Goal: Task Accomplishment & Management: Use online tool/utility

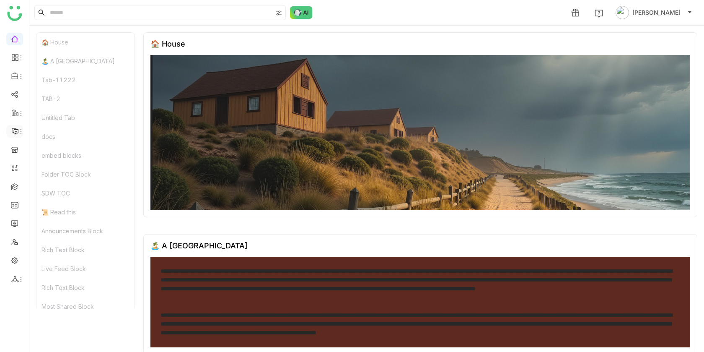
click at [18, 134] on icon at bounding box center [21, 131] width 7 height 7
click at [16, 152] on link at bounding box center [15, 149] width 8 height 7
click at [16, 164] on link at bounding box center [15, 167] width 8 height 7
click at [13, 113] on span at bounding box center [14, 113] width 4 height 0
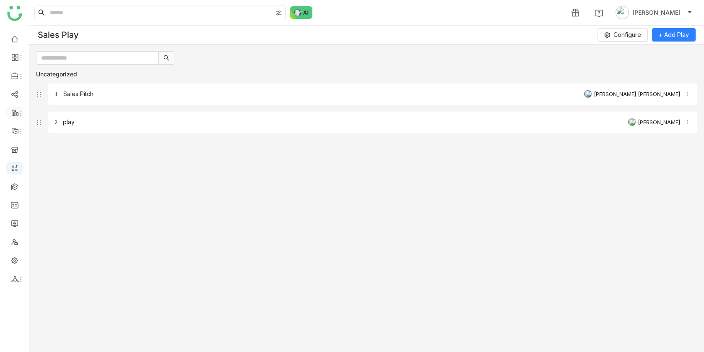
click at [16, 113] on icon at bounding box center [15, 113] width 8 height 8
click at [62, 172] on link "Call Intelligence" at bounding box center [59, 172] width 56 height 0
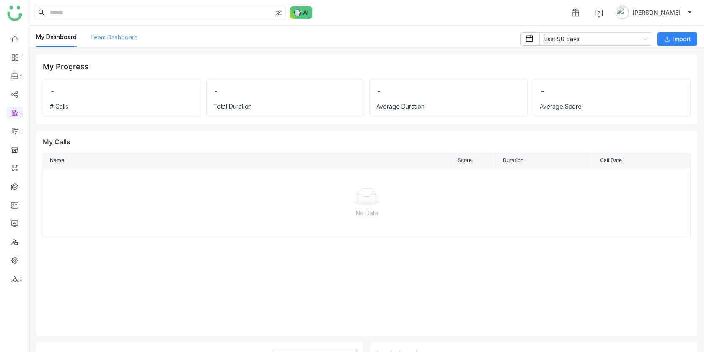
click at [127, 38] on link "Team Dashboard" at bounding box center [114, 37] width 48 height 7
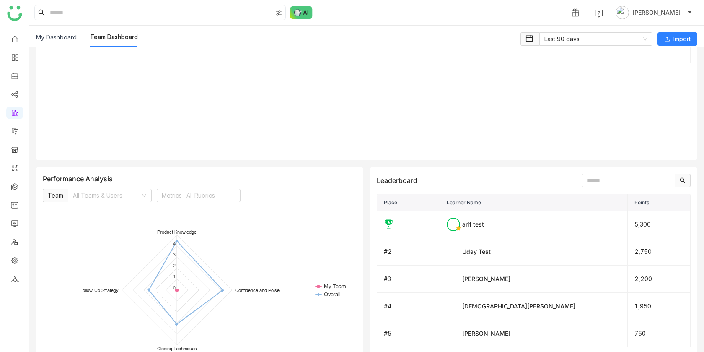
scroll to position [330, 0]
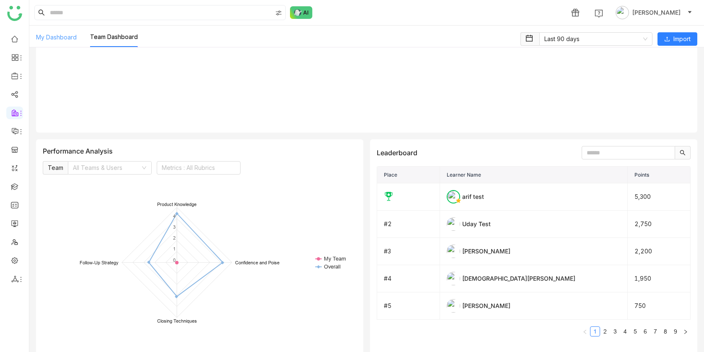
click at [63, 39] on link "My Dashboard" at bounding box center [56, 37] width 41 height 7
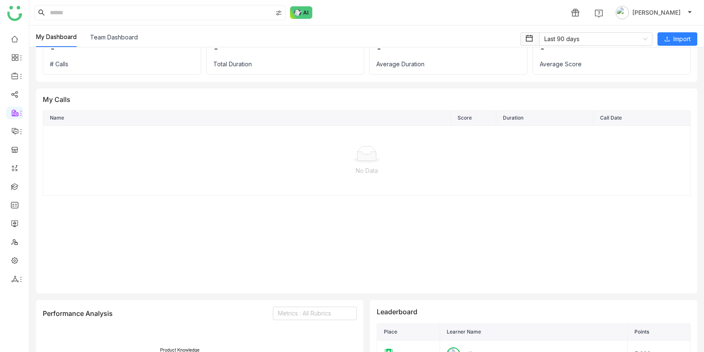
scroll to position [45, 0]
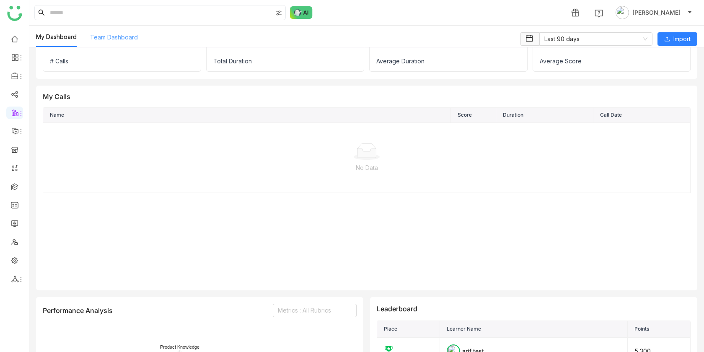
click at [128, 36] on link "Team Dashboard" at bounding box center [114, 37] width 48 height 7
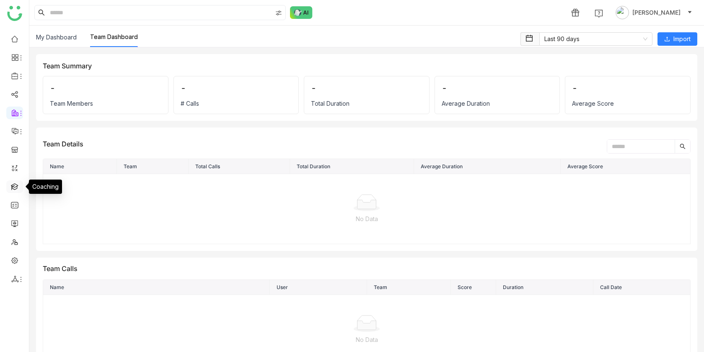
click at [17, 190] on link at bounding box center [15, 185] width 8 height 7
click at [15, 183] on link at bounding box center [15, 185] width 8 height 7
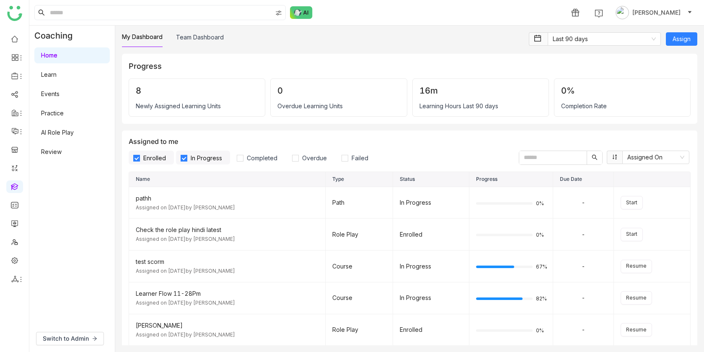
click at [62, 129] on link "AI Role Play" at bounding box center [57, 132] width 33 height 7
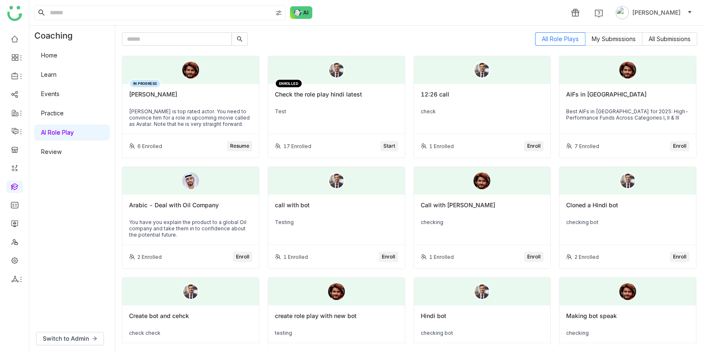
click at [393, 142] on span "Start" at bounding box center [390, 146] width 12 height 8
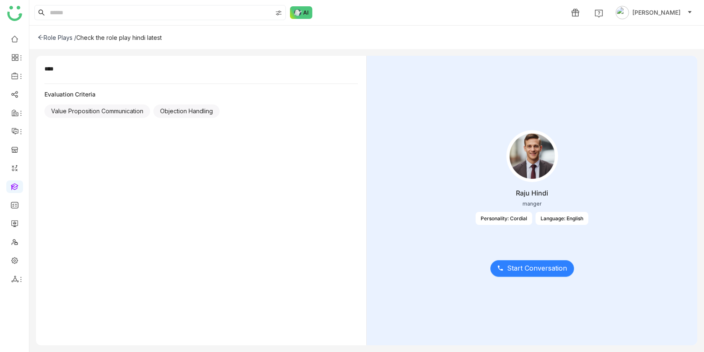
click at [529, 266] on span "Start Conversation" at bounding box center [537, 268] width 60 height 10
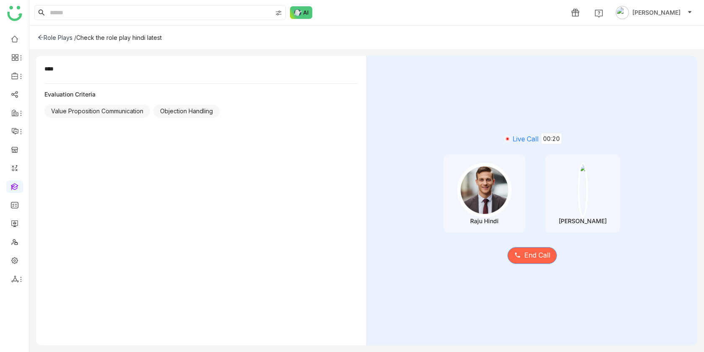
click at [547, 262] on button "End Call" at bounding box center [532, 255] width 49 height 17
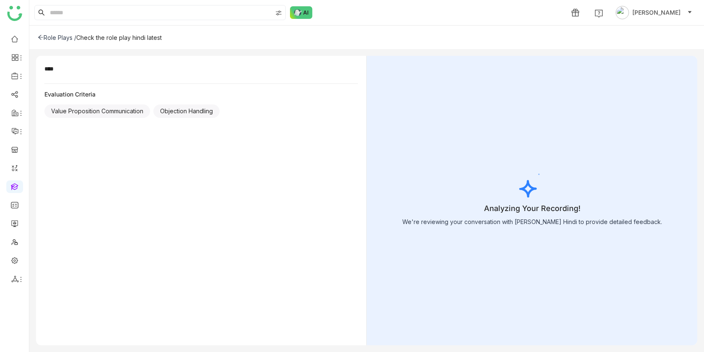
click at [42, 34] on icon at bounding box center [41, 37] width 6 height 6
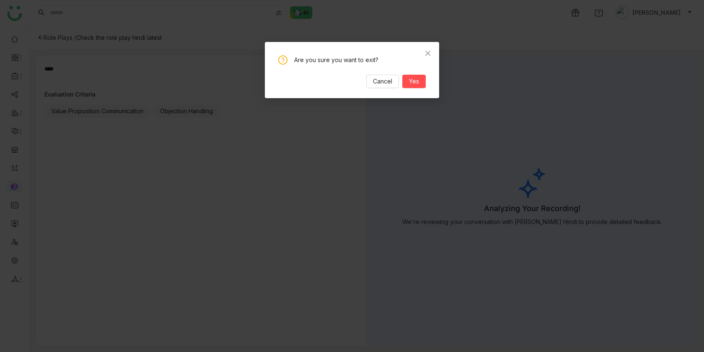
click at [378, 73] on div "Are you sure you want to exit? Cancel Yes" at bounding box center [352, 71] width 148 height 33
click at [378, 78] on span "Cancel" at bounding box center [382, 81] width 19 height 9
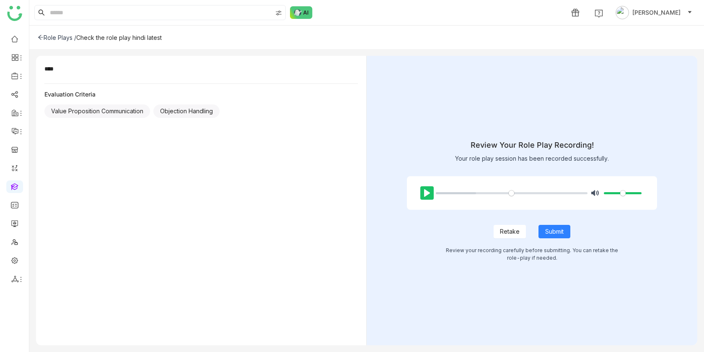
click at [426, 195] on button "Pause Play" at bounding box center [427, 192] width 13 height 13
type input "***"
click at [38, 38] on icon at bounding box center [41, 37] width 6 height 6
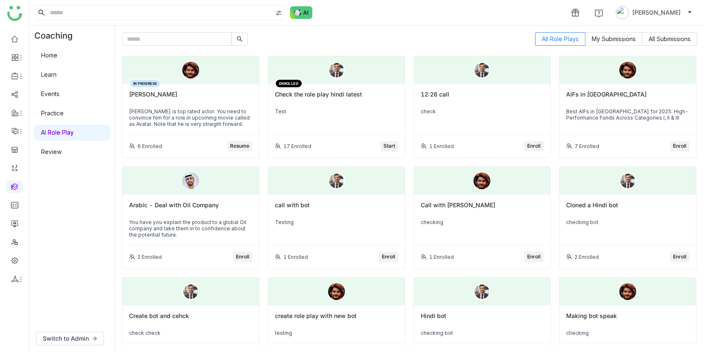
click at [250, 253] on button "Enroll" at bounding box center [242, 257] width 19 height 10
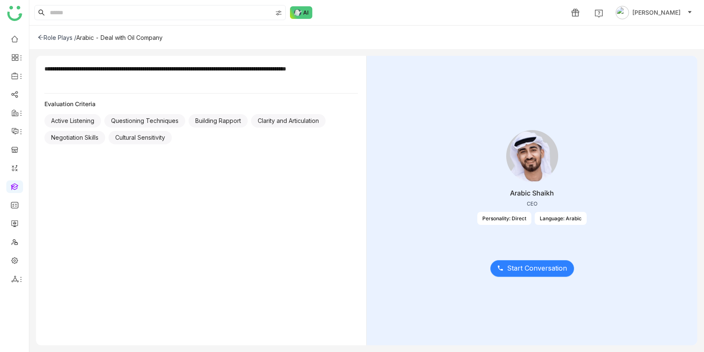
click at [528, 263] on span "Start Conversation" at bounding box center [537, 268] width 60 height 10
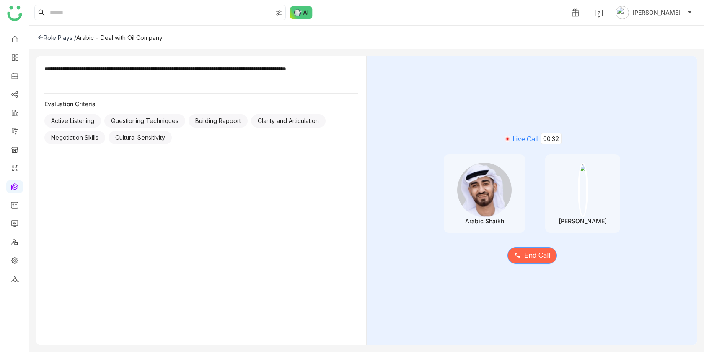
click at [529, 258] on span "End Call" at bounding box center [538, 255] width 26 height 10
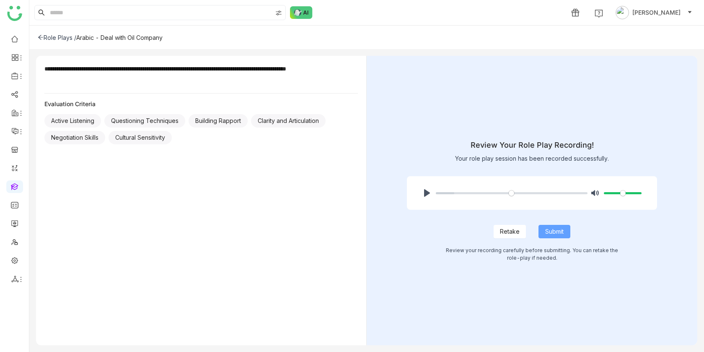
drag, startPoint x: 555, startPoint y: 233, endPoint x: 514, endPoint y: 231, distance: 41.1
click at [514, 231] on div "Retake Submit" at bounding box center [532, 224] width 251 height 29
click at [39, 35] on icon at bounding box center [41, 37] width 6 height 6
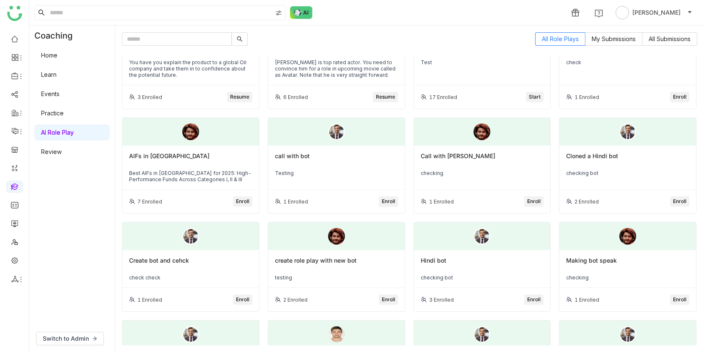
scroll to position [57, 0]
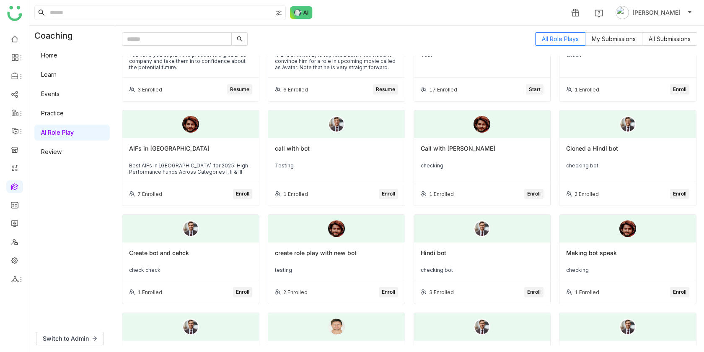
click at [378, 193] on div "1 Enrolled Enroll" at bounding box center [336, 193] width 137 height 23
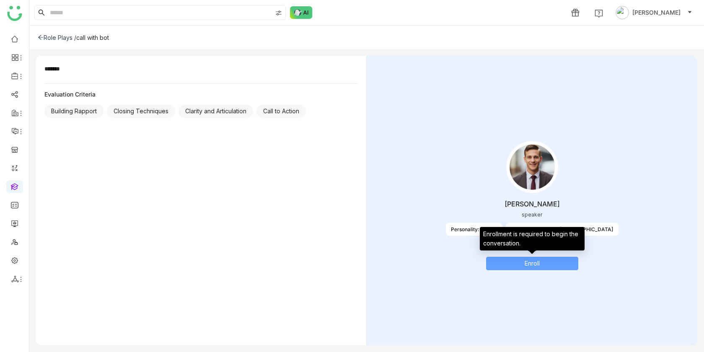
click at [547, 268] on button "Enroll" at bounding box center [532, 263] width 92 height 13
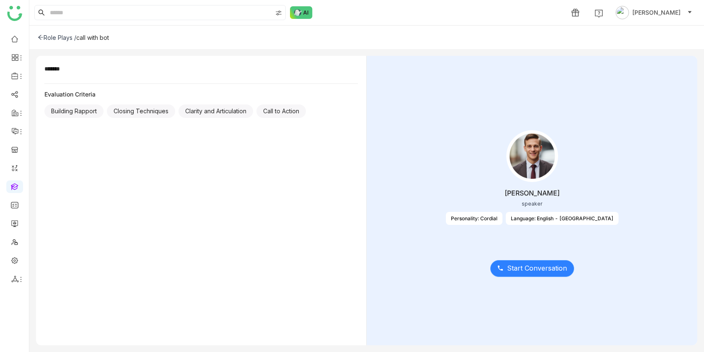
click at [536, 267] on span "Start Conversation" at bounding box center [537, 268] width 60 height 10
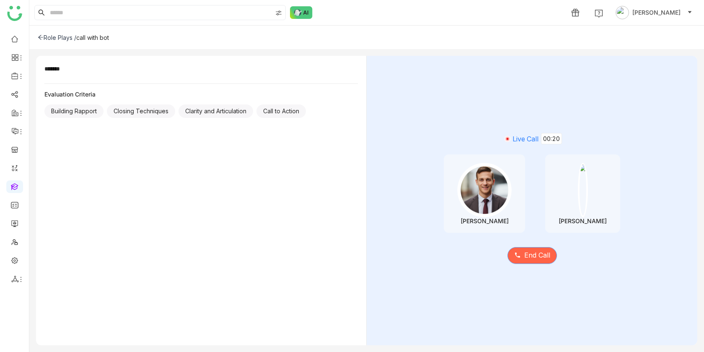
click at [536, 252] on span "End Call" at bounding box center [538, 255] width 26 height 10
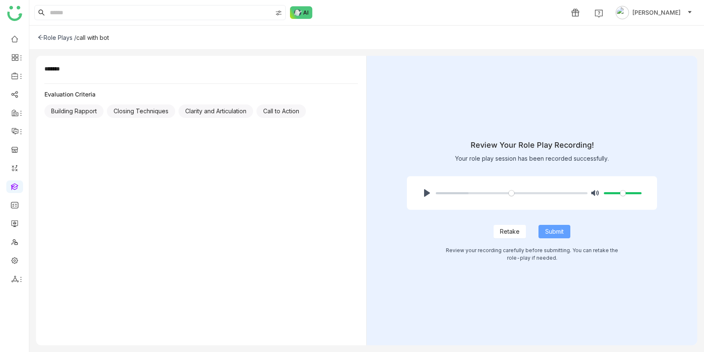
click at [566, 233] on button "Submit" at bounding box center [555, 231] width 32 height 13
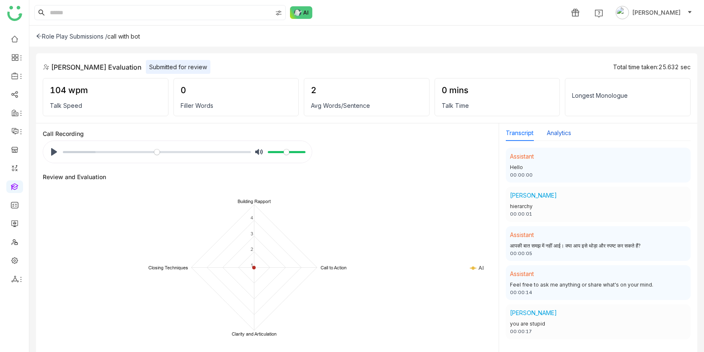
click at [551, 132] on button "Analytics" at bounding box center [559, 132] width 24 height 9
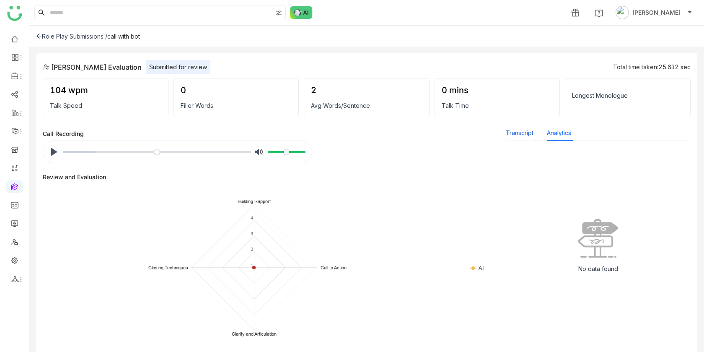
click at [522, 135] on button "Transcript" at bounding box center [520, 132] width 28 height 9
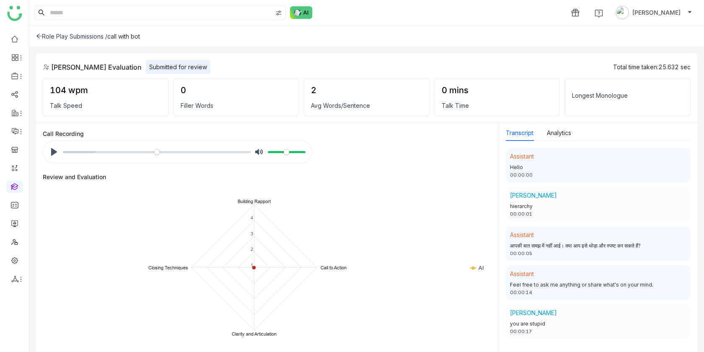
click at [330, 127] on div "Call Recording Pause Play % buffered 00:20 Unmute Mute Review and Evaluation Cr…" at bounding box center [267, 237] width 463 height 229
click at [284, 150] on input "Volume" at bounding box center [287, 152] width 38 height 8
drag, startPoint x: 284, startPoint y: 150, endPoint x: 379, endPoint y: 149, distance: 95.2
type input "*"
click at [306, 148] on input "Volume" at bounding box center [287, 152] width 38 height 8
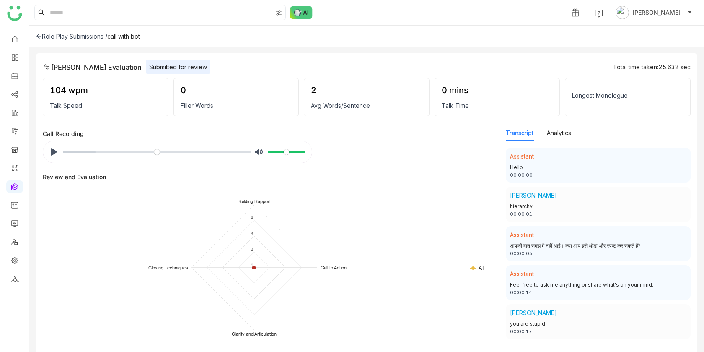
click at [374, 99] on div "2 Avg Words/Sentence" at bounding box center [367, 97] width 126 height 38
click at [36, 35] on icon at bounding box center [39, 36] width 6 height 6
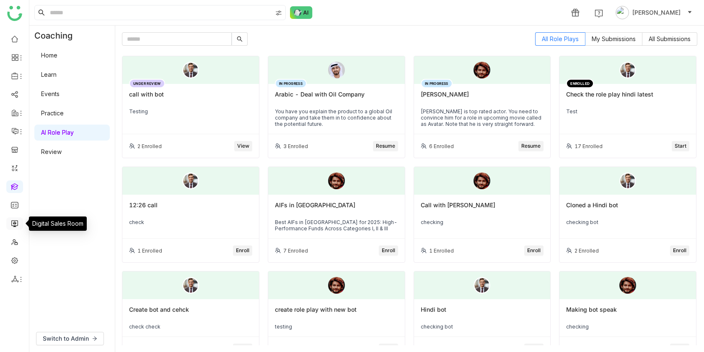
click at [15, 226] on link at bounding box center [15, 222] width 8 height 7
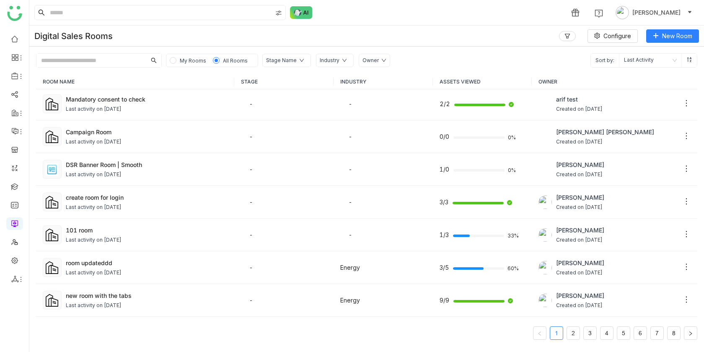
scroll to position [171, 0]
